Goal: Navigation & Orientation: Find specific page/section

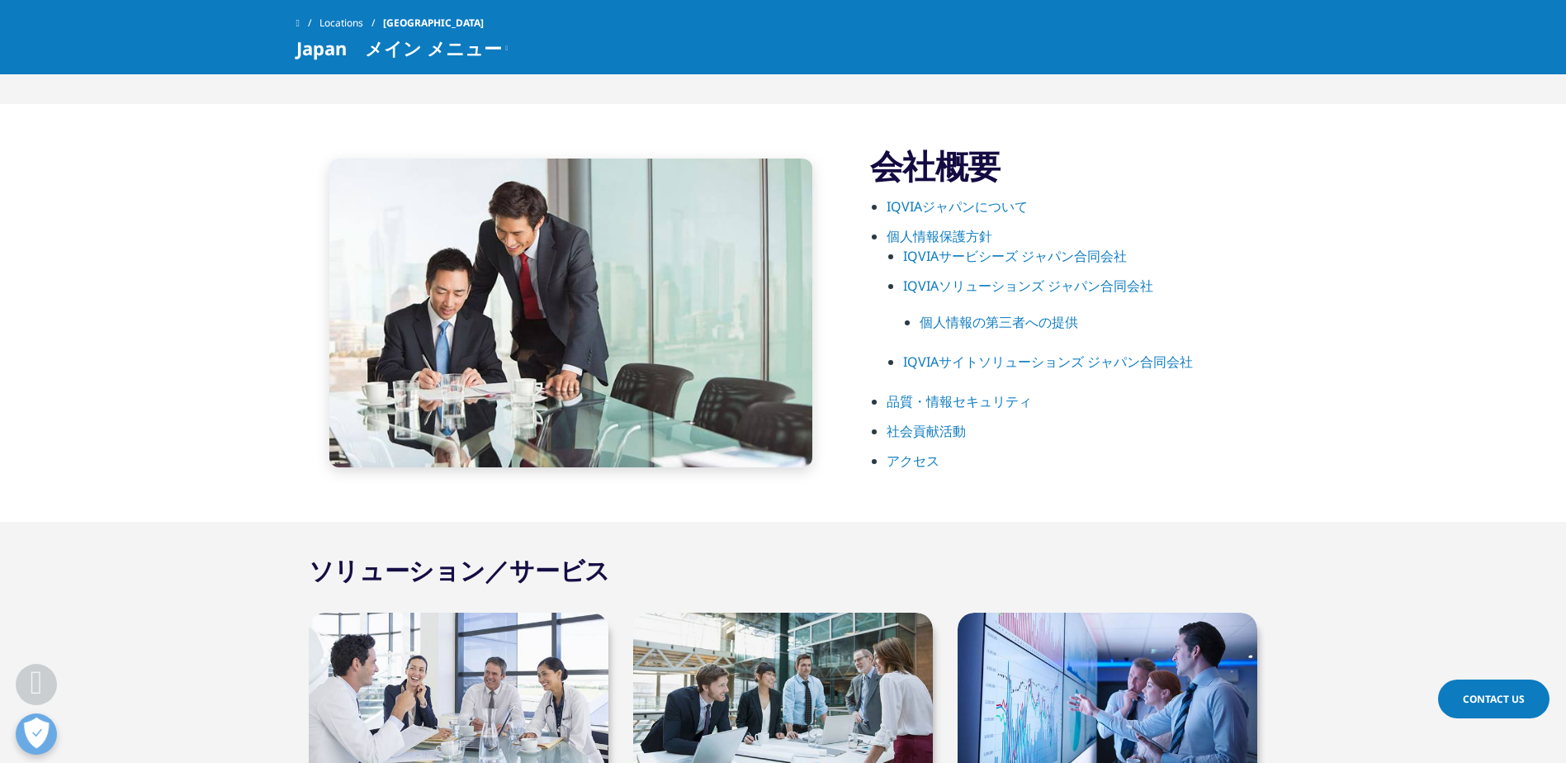
scroll to position [826, 0]
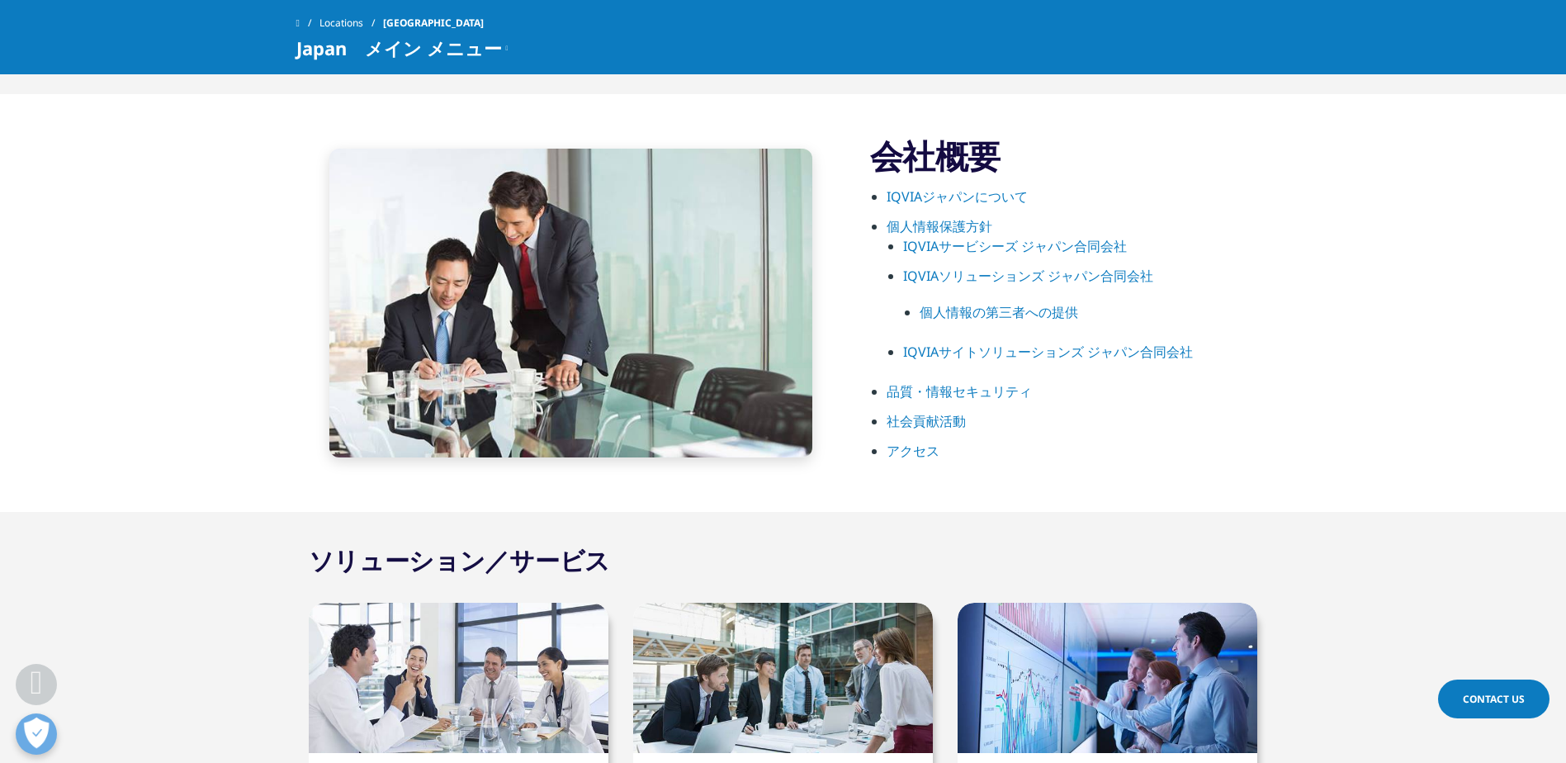
click at [956, 193] on link "IQVIAジャパンについて" at bounding box center [957, 196] width 141 height 18
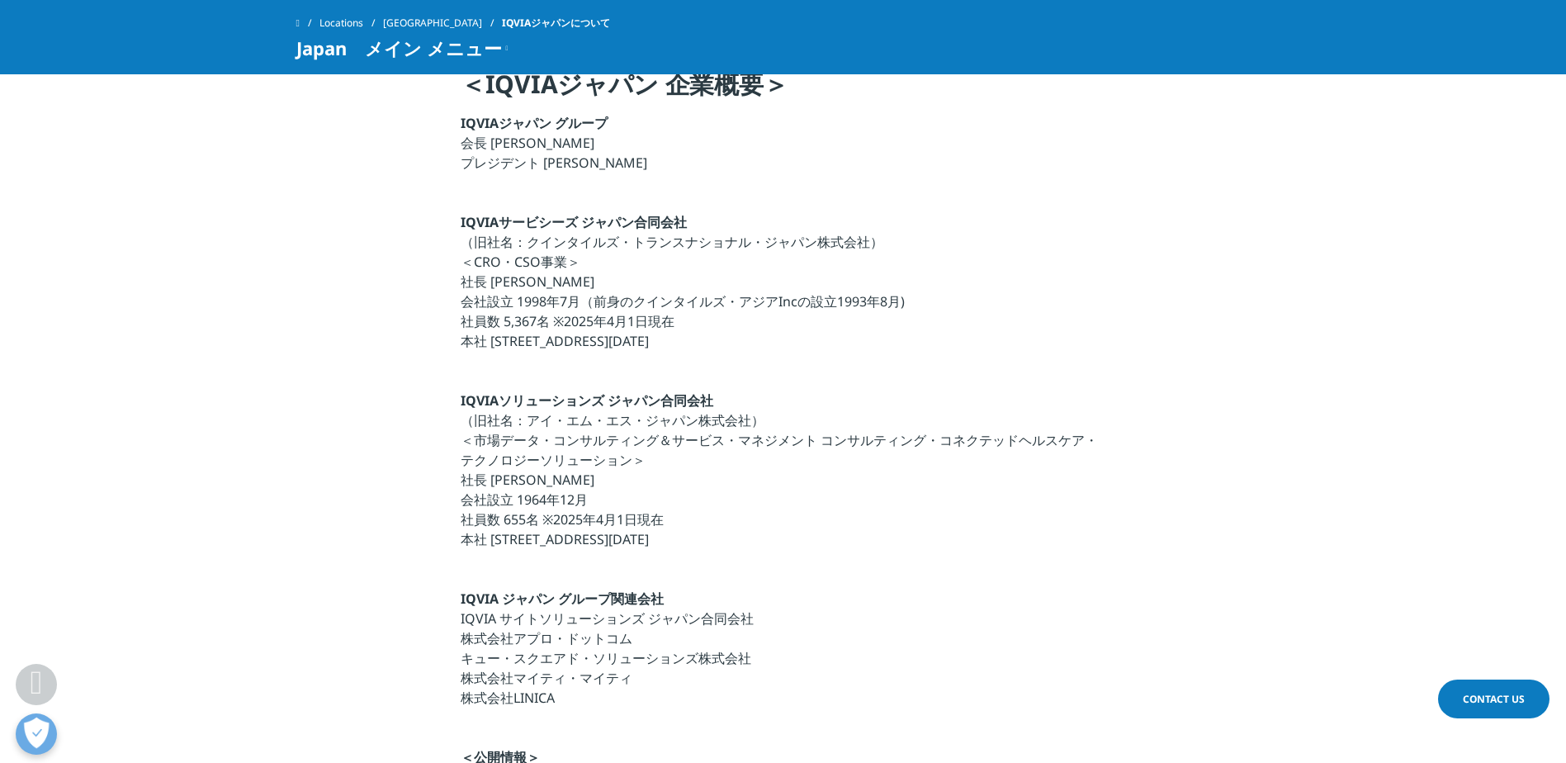
scroll to position [826, 0]
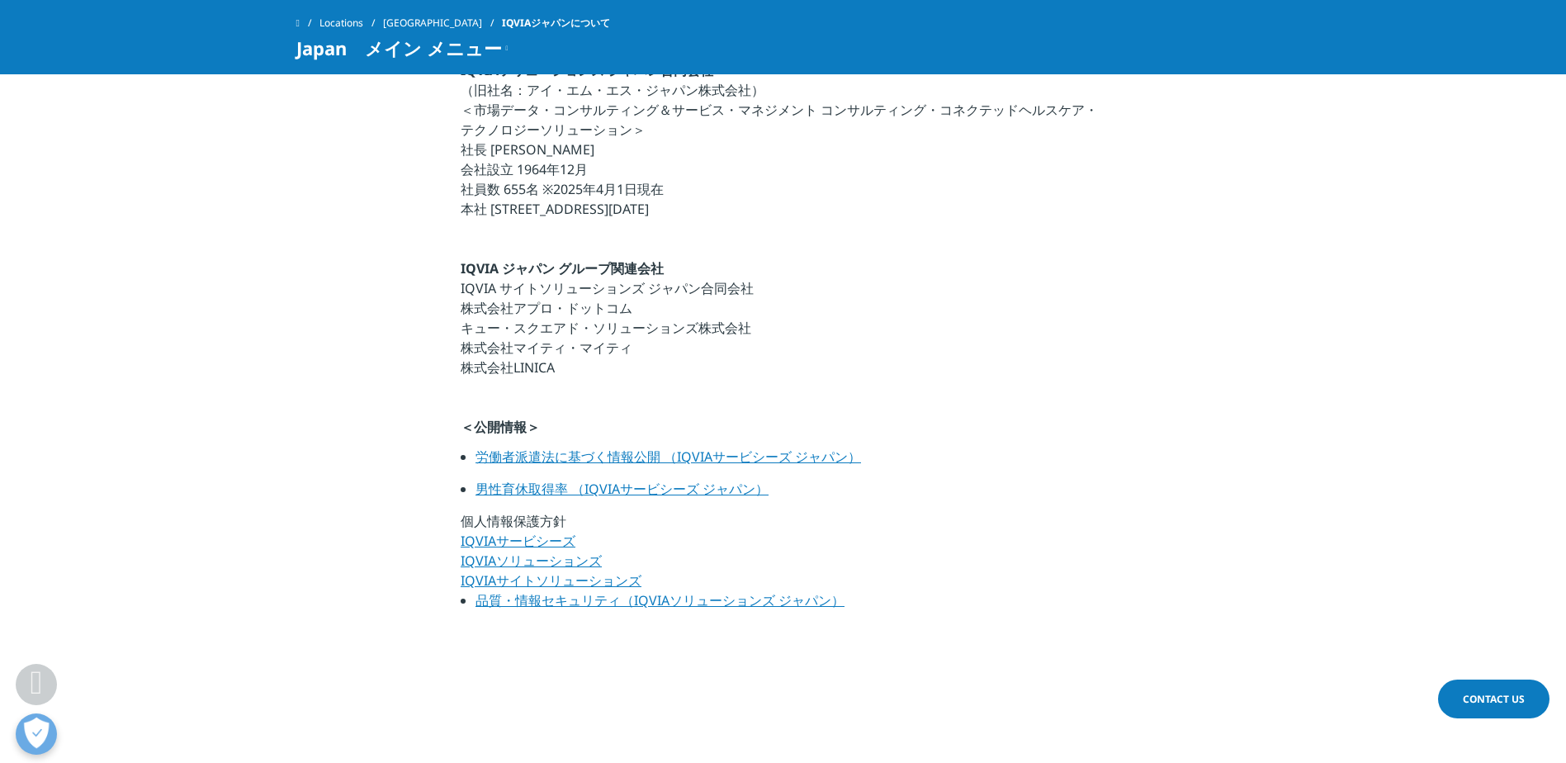
click at [517, 538] on link "IQVIAサービシーズ" at bounding box center [518, 541] width 115 height 18
